Goal: Information Seeking & Learning: Learn about a topic

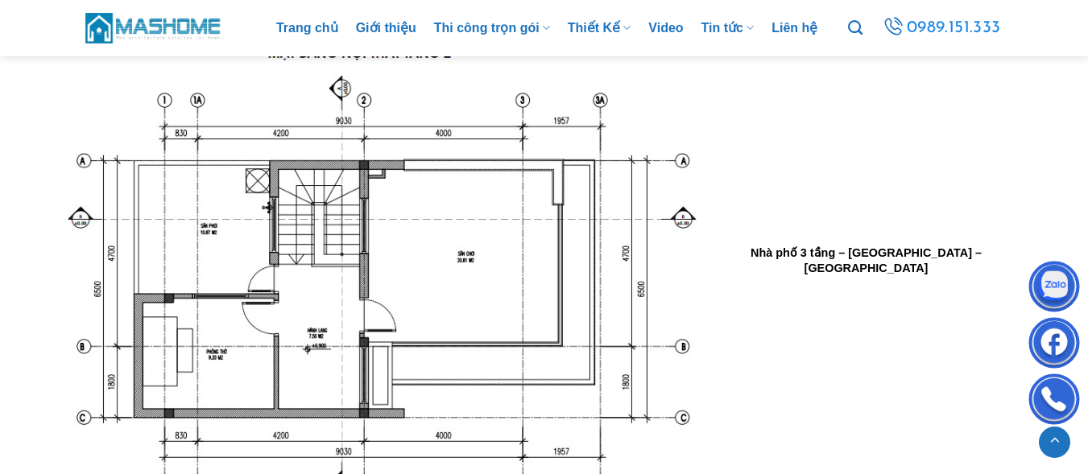
scroll to position [3625, 0]
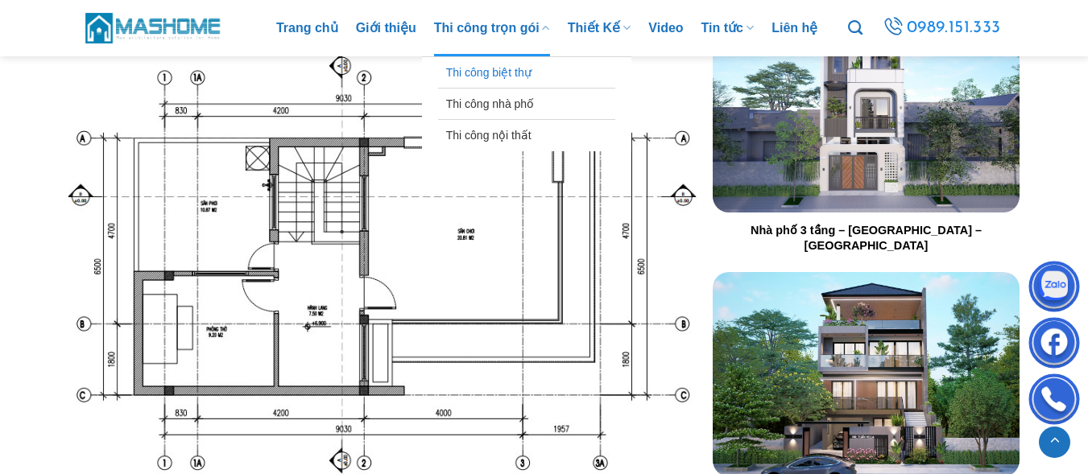
click at [484, 73] on link "Thi công biệt thự" at bounding box center [526, 72] width 161 height 31
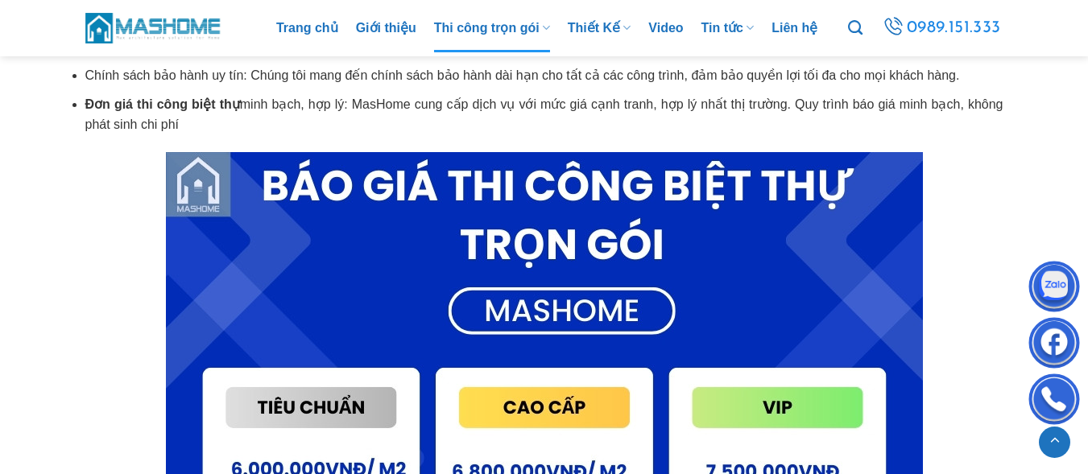
scroll to position [6606, 0]
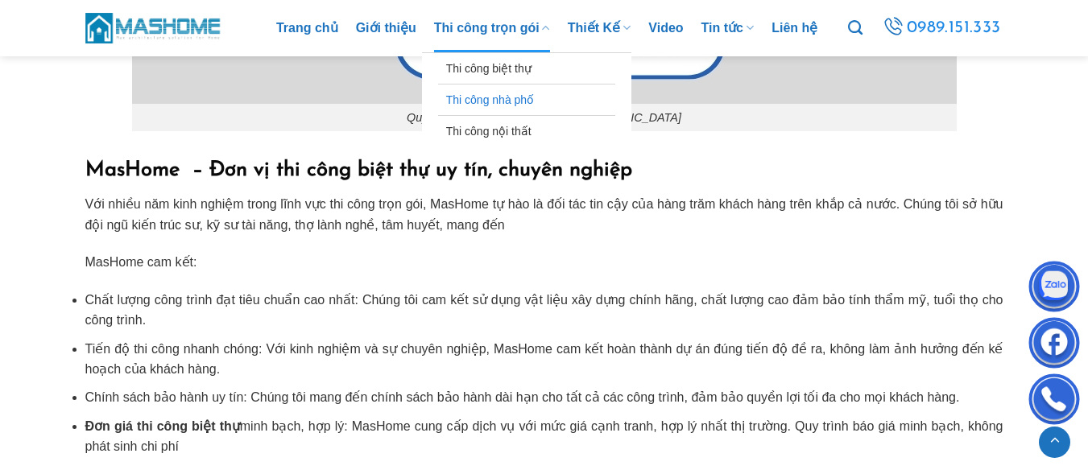
click at [474, 93] on link "Thi công nhà phố" at bounding box center [526, 100] width 161 height 31
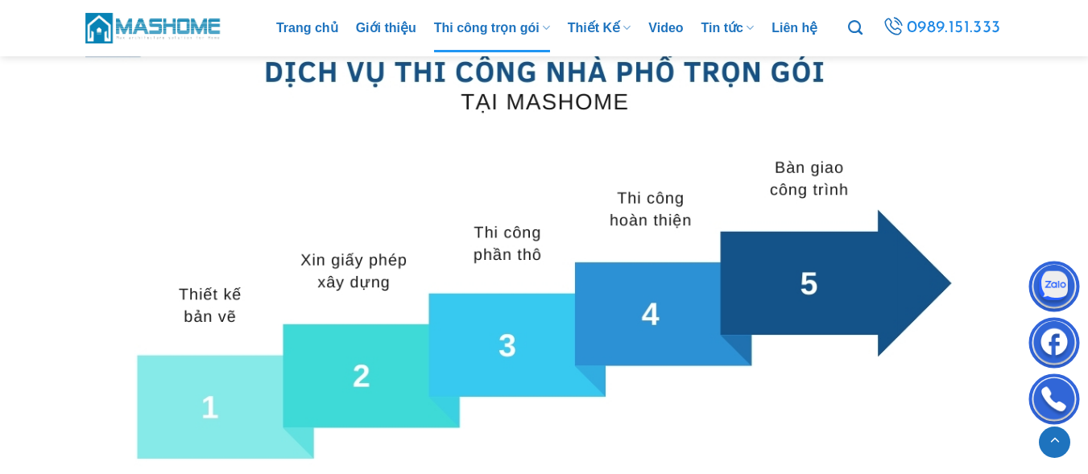
scroll to position [5148, 0]
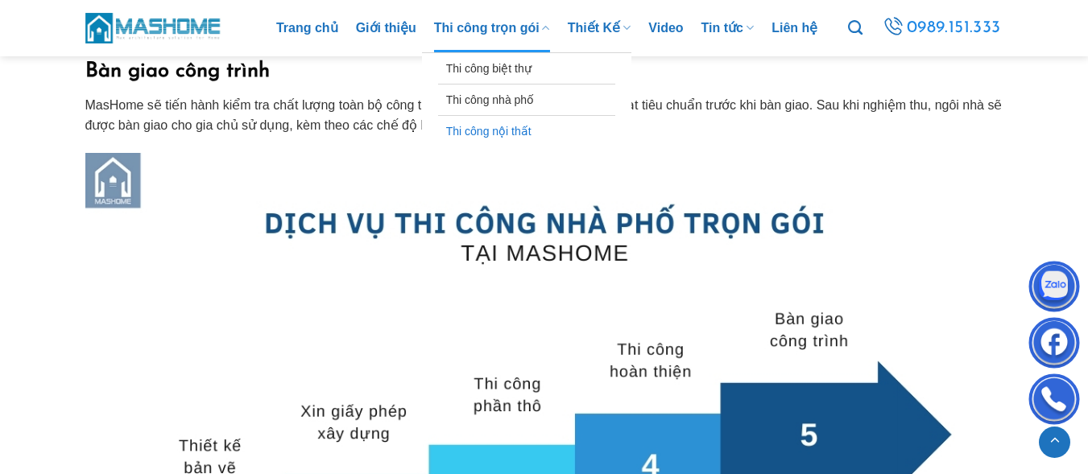
click at [486, 131] on link "Thi công nội thất" at bounding box center [526, 131] width 161 height 31
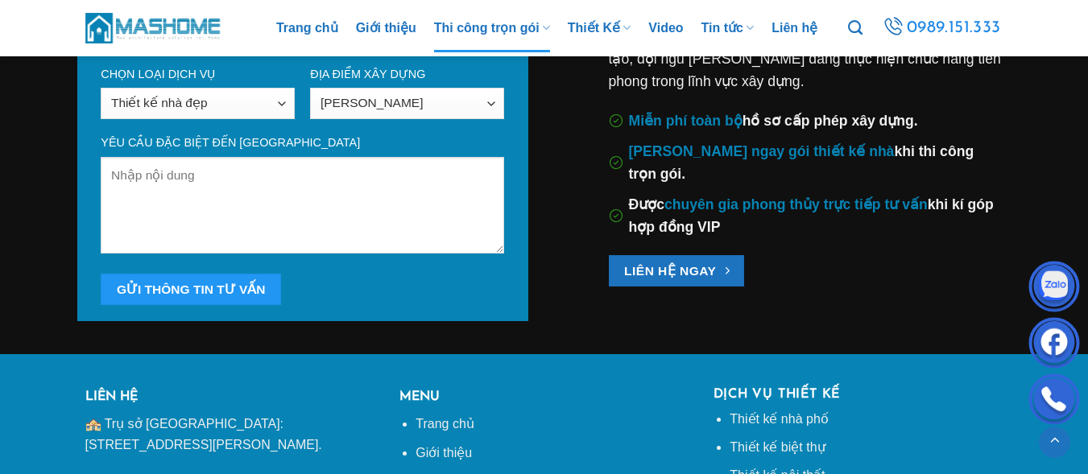
scroll to position [1208, 0]
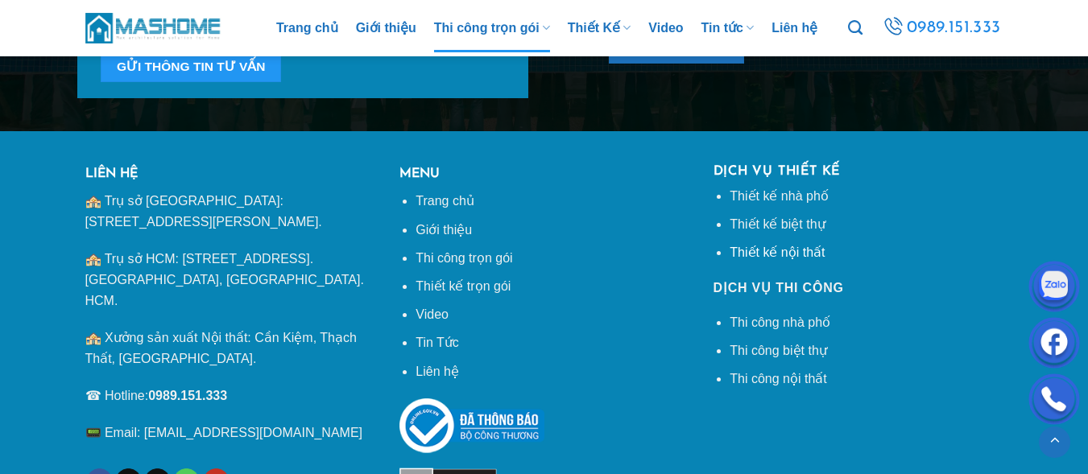
click at [766, 251] on link "Thiết kế nội thất" at bounding box center [777, 253] width 95 height 14
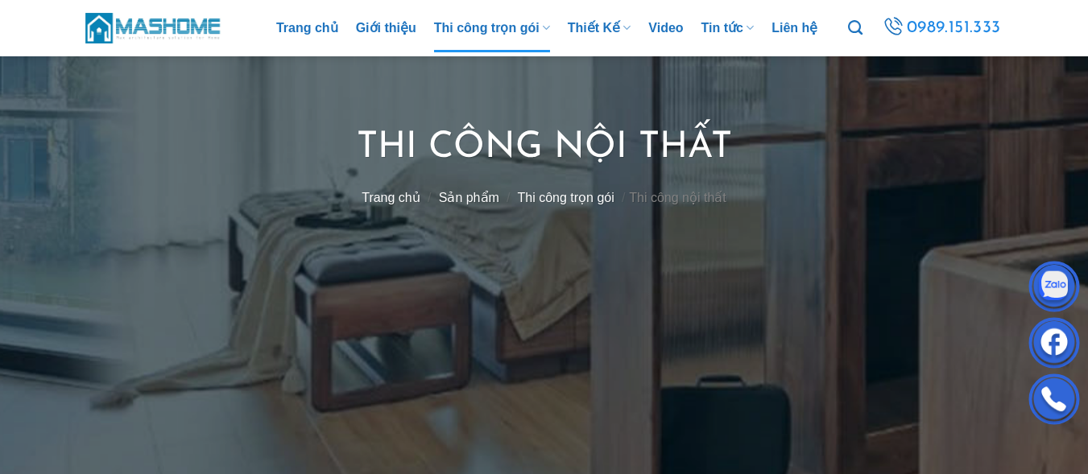
scroll to position [403, 0]
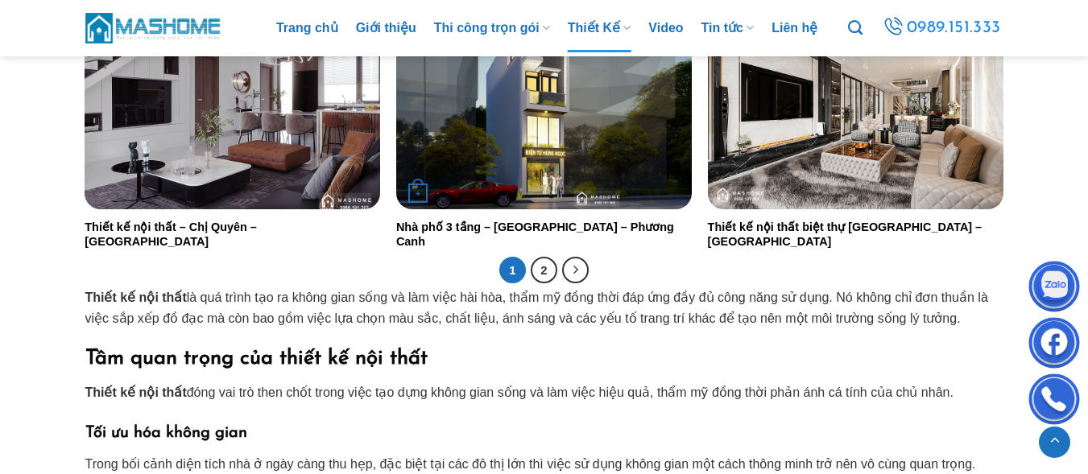
scroll to position [3383, 0]
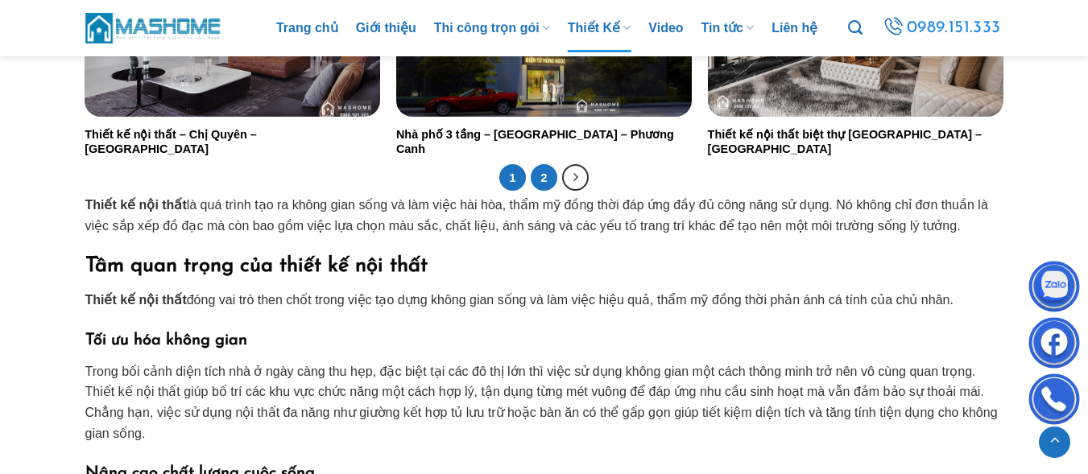
click at [543, 175] on link "2" at bounding box center [544, 177] width 27 height 27
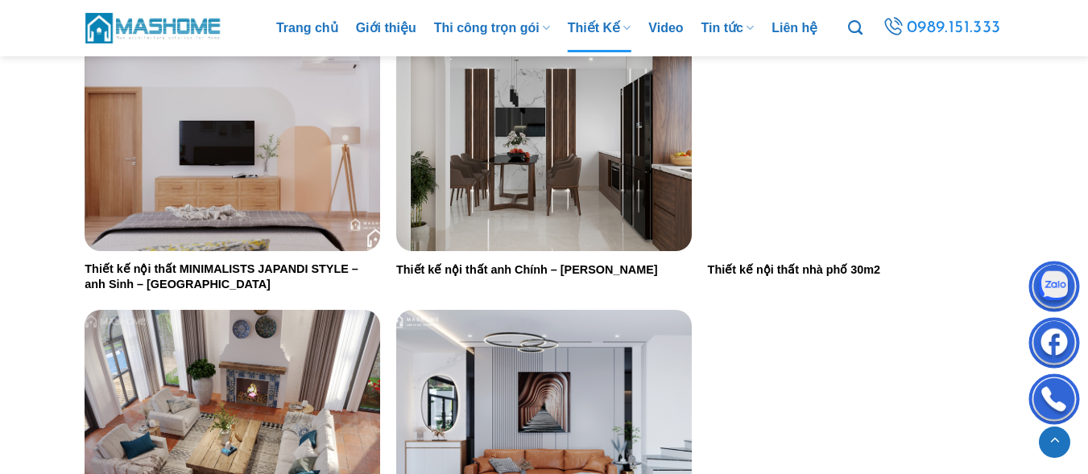
scroll to position [782, 0]
